Goal: Task Accomplishment & Management: Manage account settings

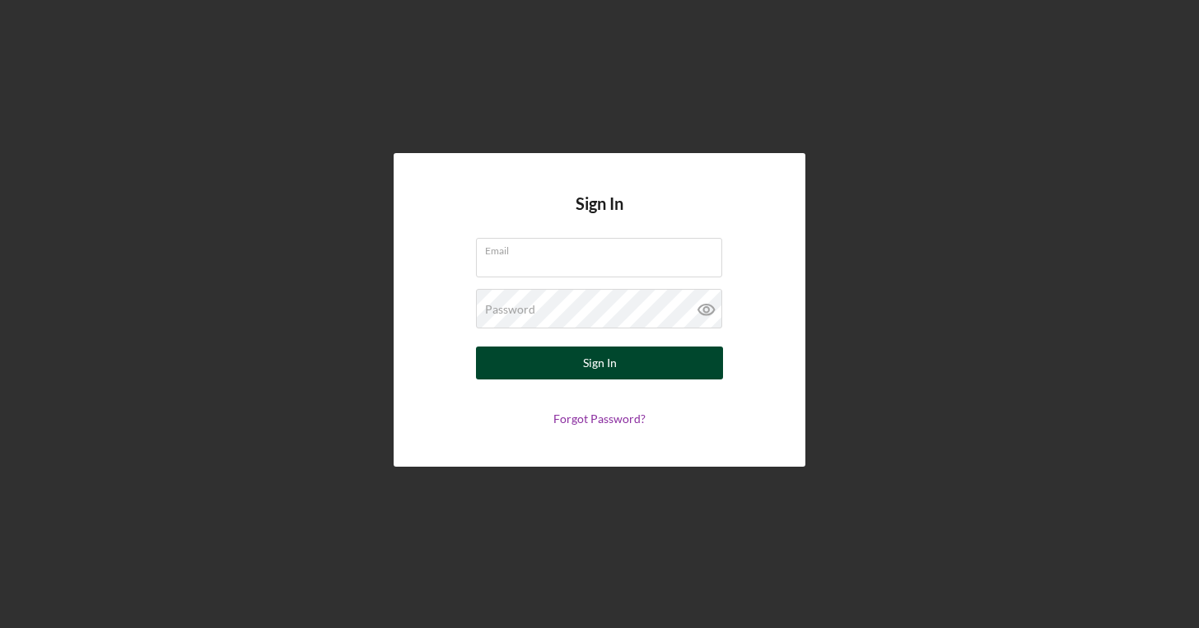
type input "[EMAIL_ADDRESS][DOMAIN_NAME]"
click at [576, 368] on button "Sign In" at bounding box center [599, 363] width 247 height 33
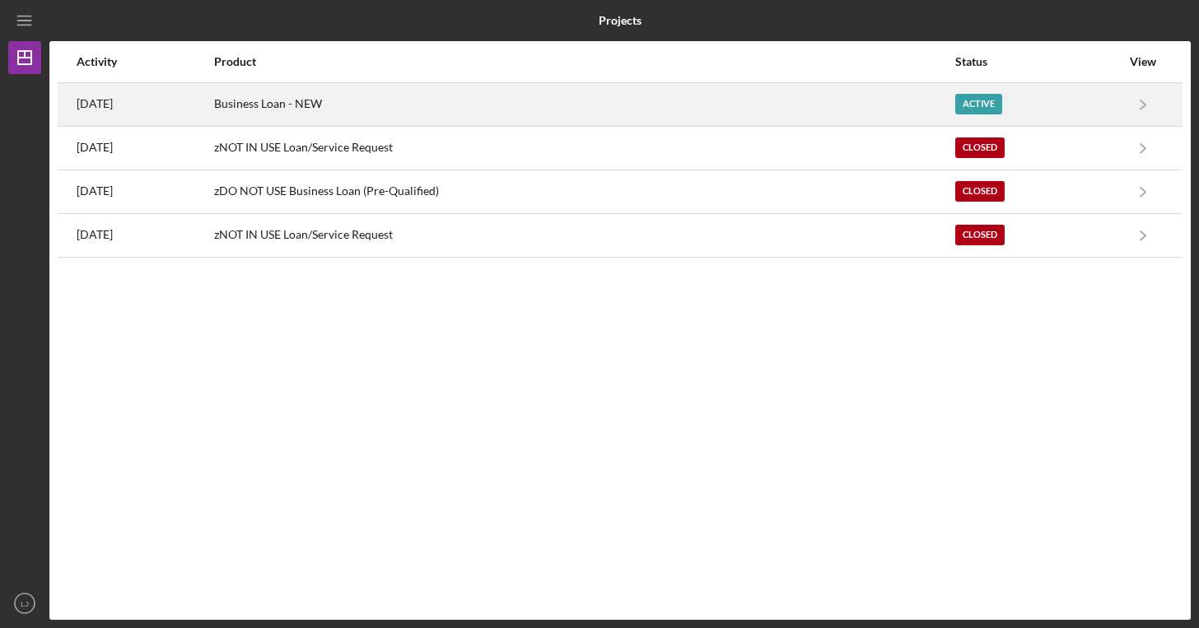
click at [1113, 97] on div "Active" at bounding box center [1037, 104] width 165 height 41
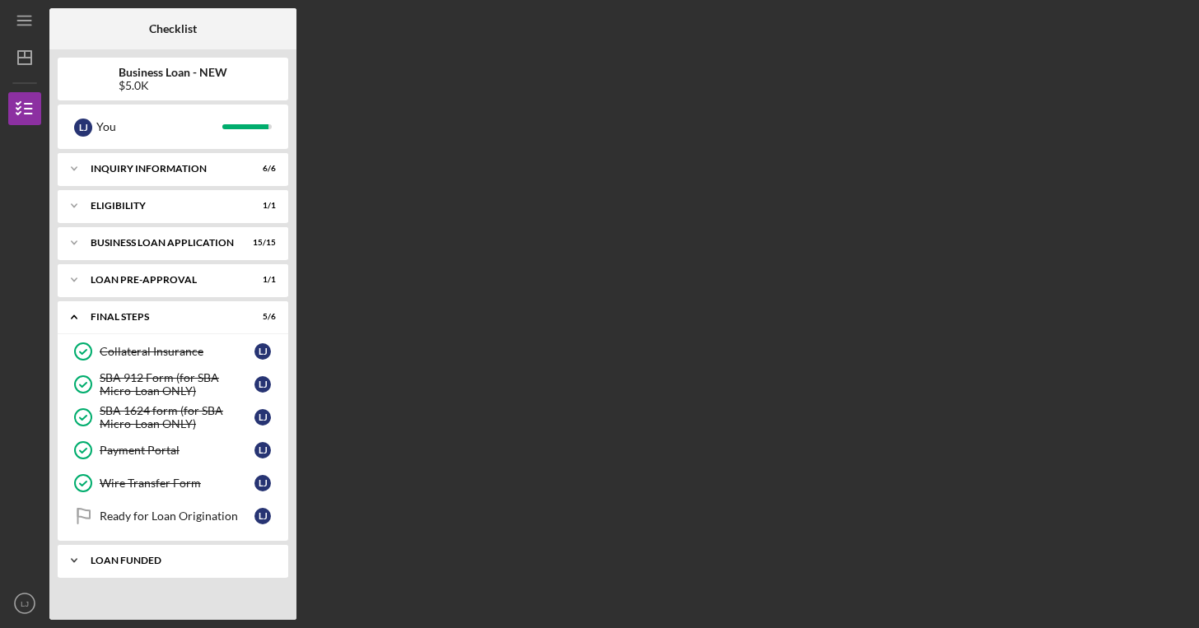
click at [214, 555] on div "Icon/Expander LOAN FUNDED 0 / 1" at bounding box center [173, 560] width 230 height 33
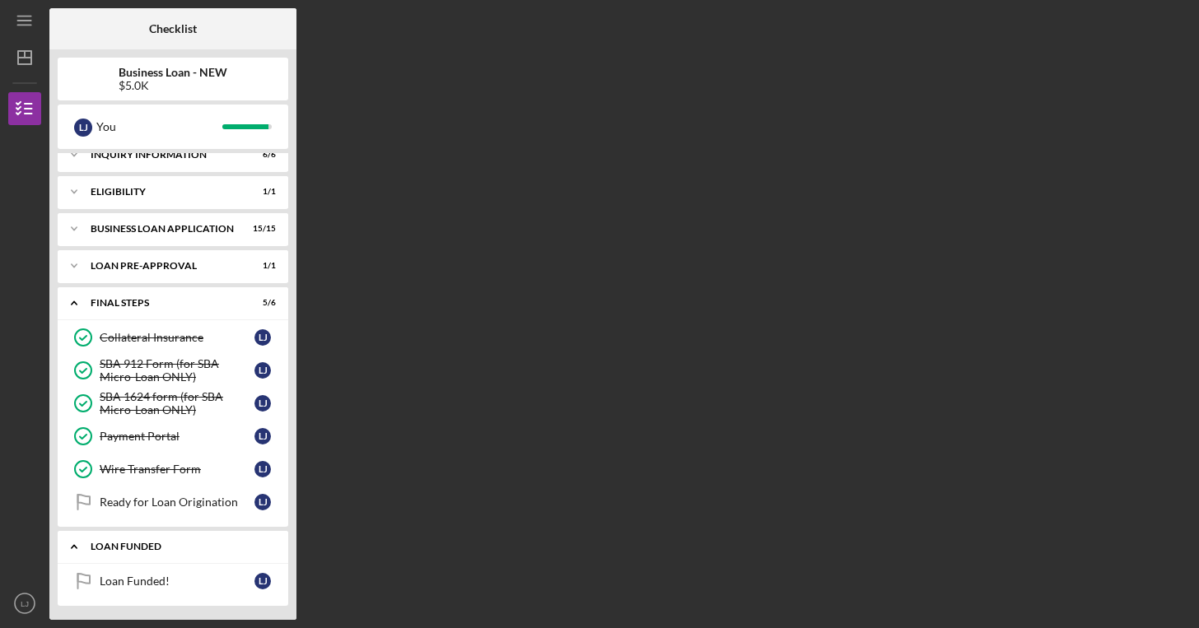
scroll to position [16, 0]
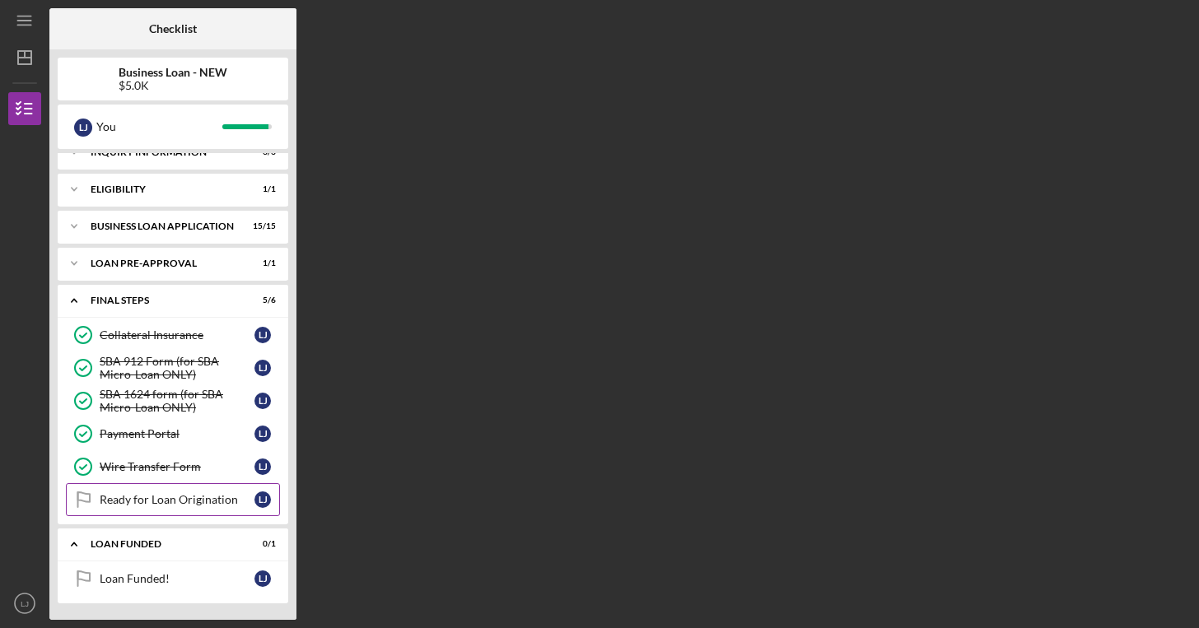
click at [216, 508] on link "Ready for Loan Origination Ready for Loan Origination [PERSON_NAME]" at bounding box center [173, 499] width 214 height 33
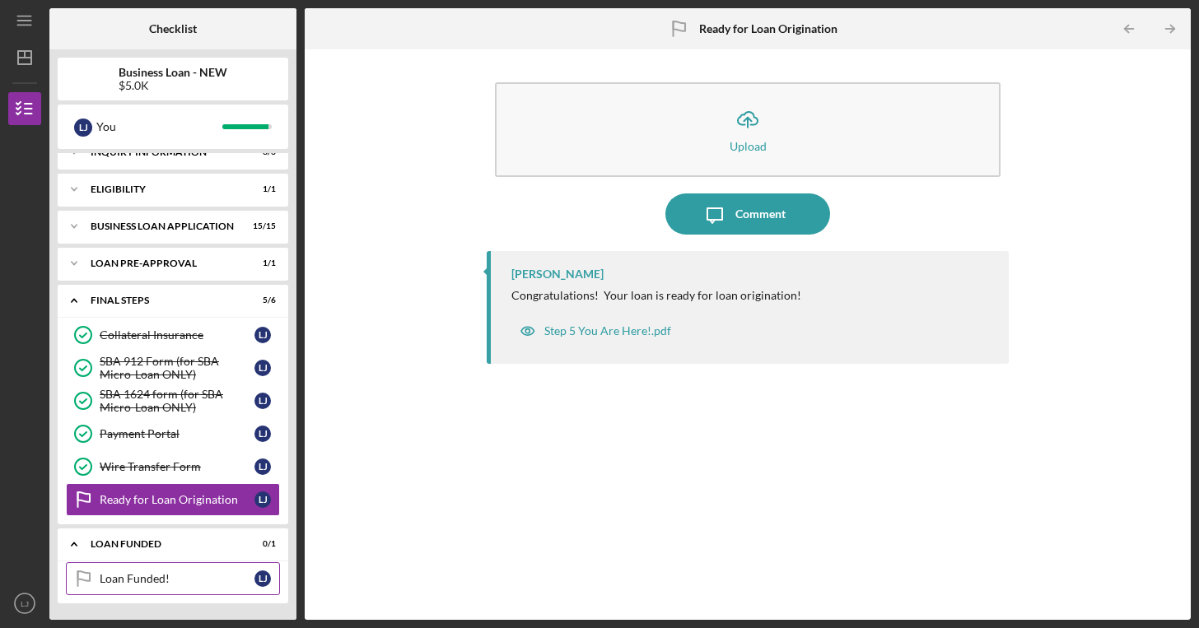
click at [202, 578] on div "Loan Funded!" at bounding box center [177, 578] width 155 height 13
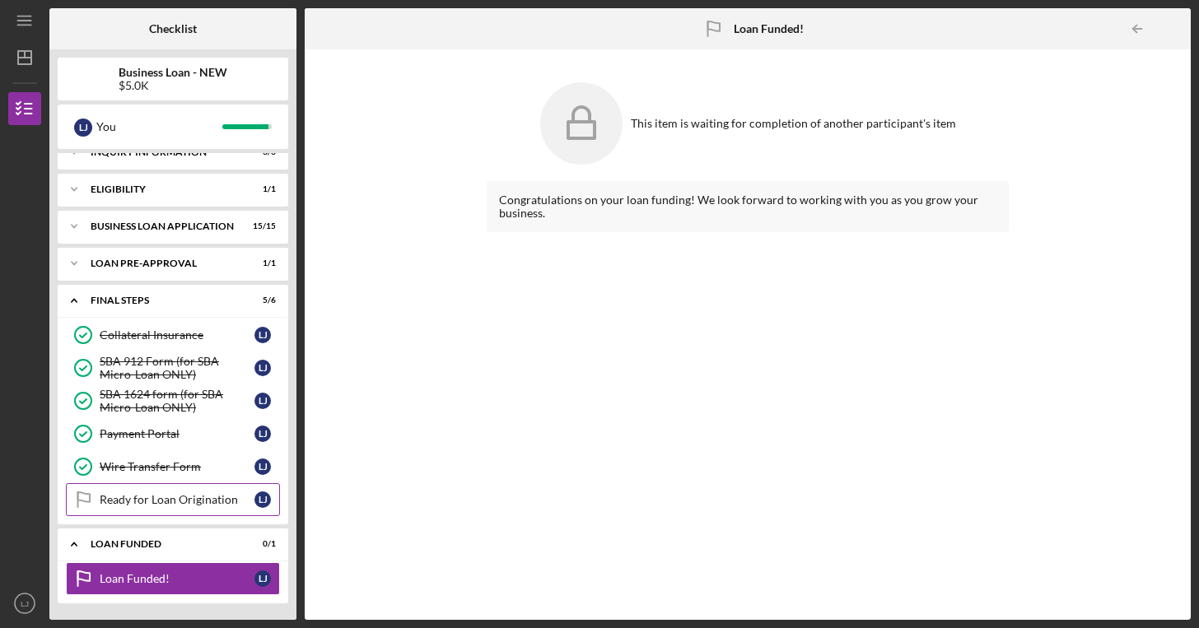
click at [205, 505] on div "Ready for Loan Origination" at bounding box center [177, 499] width 155 height 13
